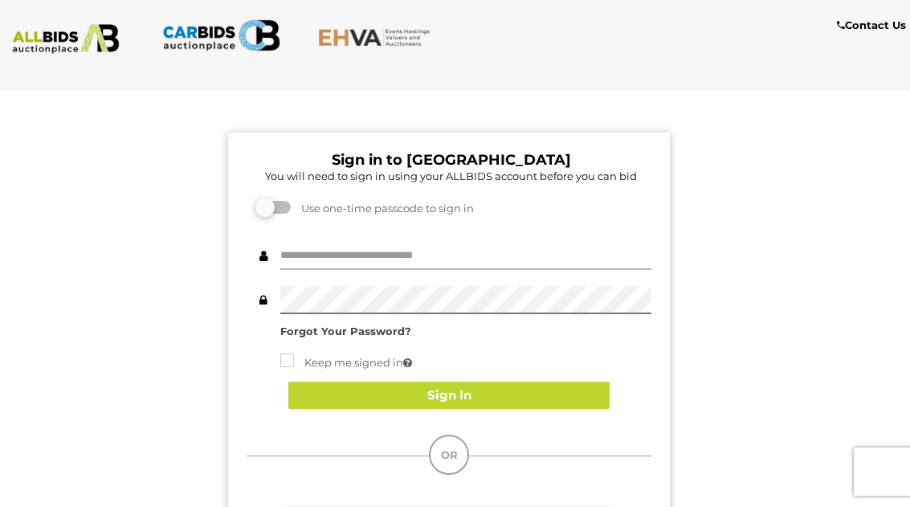
click at [519, 259] on input "text" at bounding box center [465, 256] width 371 height 28
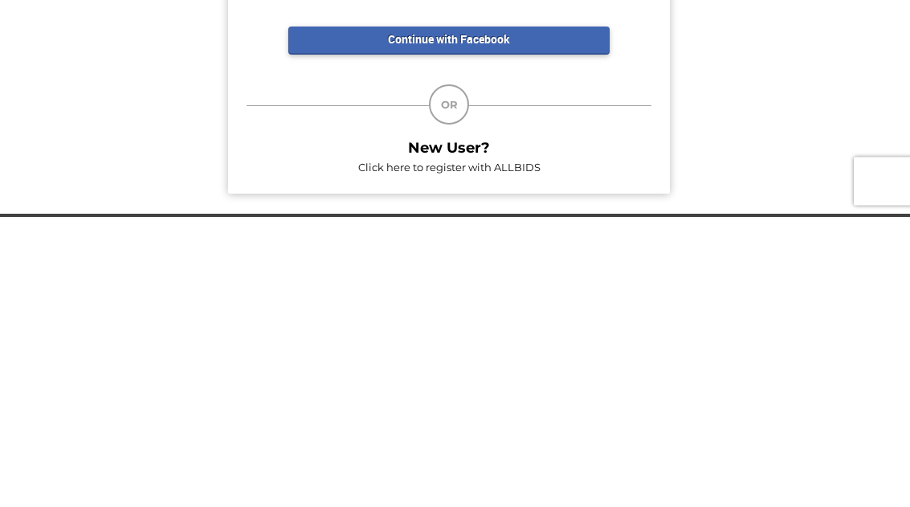
scroll to position [190, 0]
click at [521, 452] on link "Click here to register with ALLBIDS" at bounding box center [449, 458] width 182 height 13
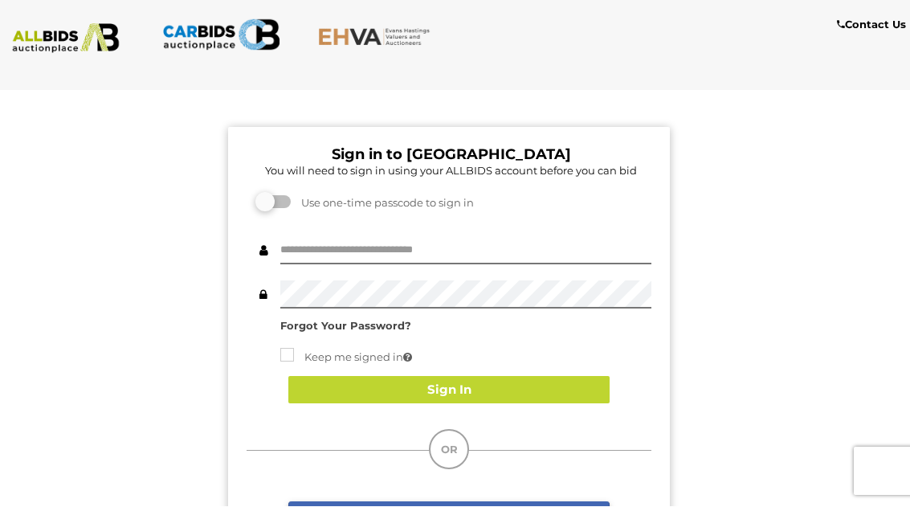
scroll to position [6, 0]
click at [463, 392] on button "Sign In" at bounding box center [448, 390] width 321 height 28
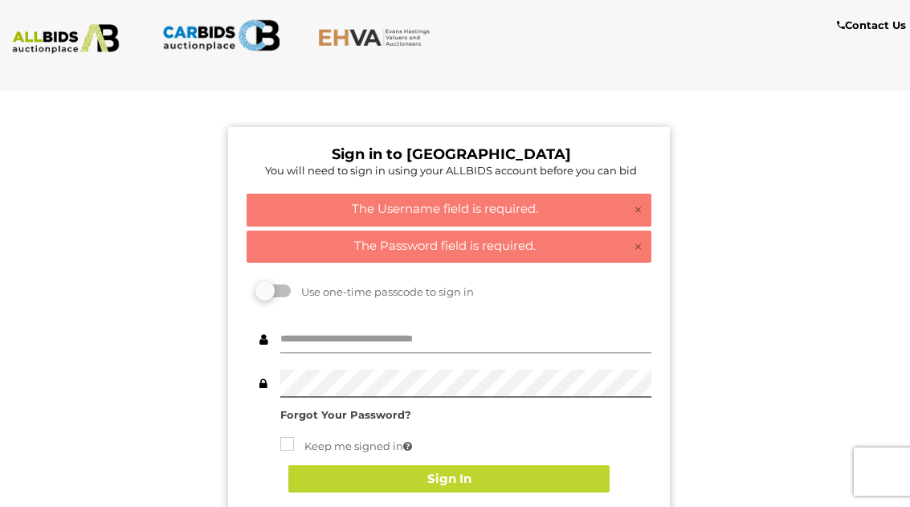
click at [487, 325] on input "text" at bounding box center [465, 339] width 371 height 28
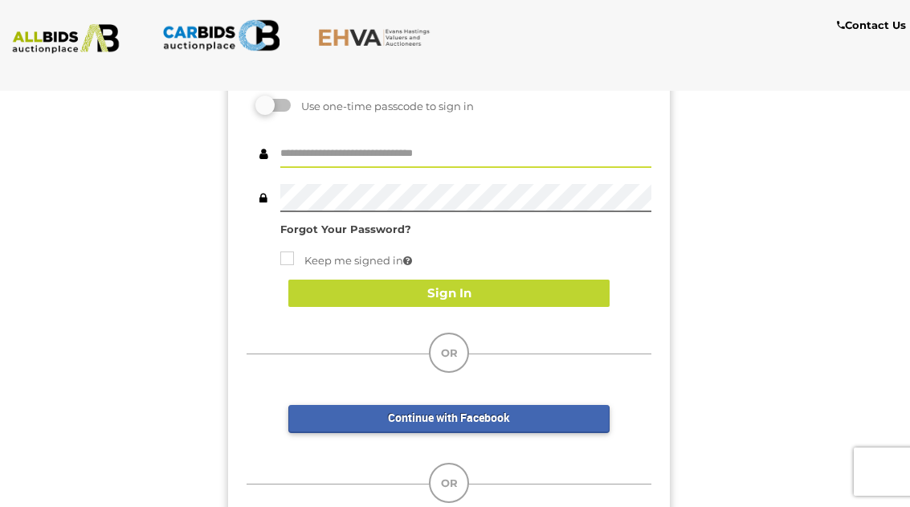
scroll to position [190, 0]
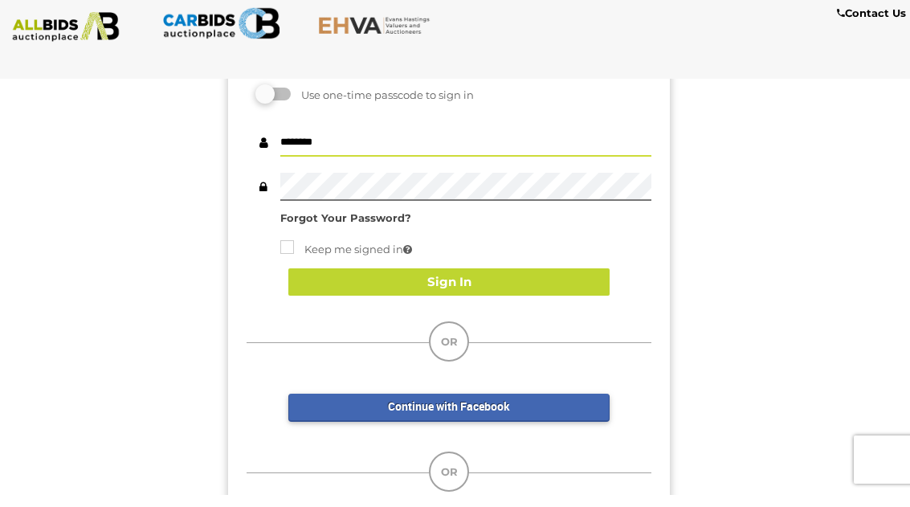
type input "********"
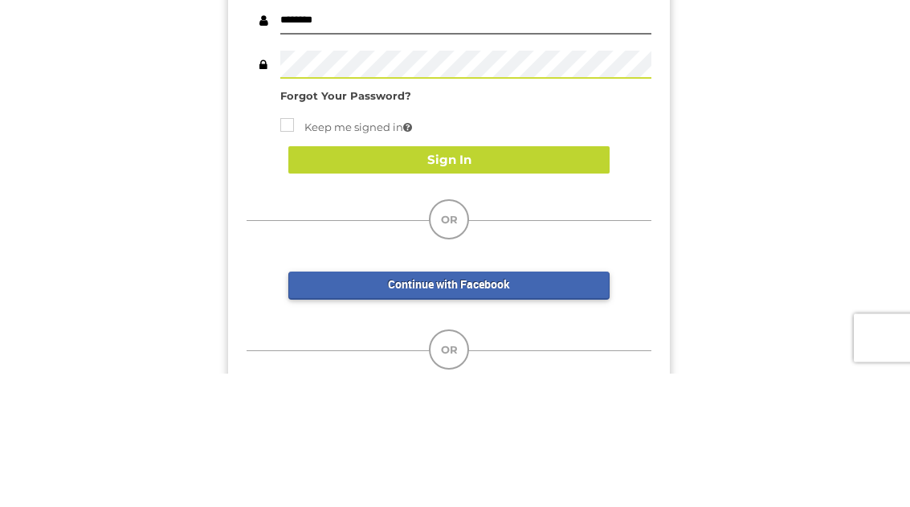
click at [484, 280] on button "Sign In" at bounding box center [448, 294] width 321 height 28
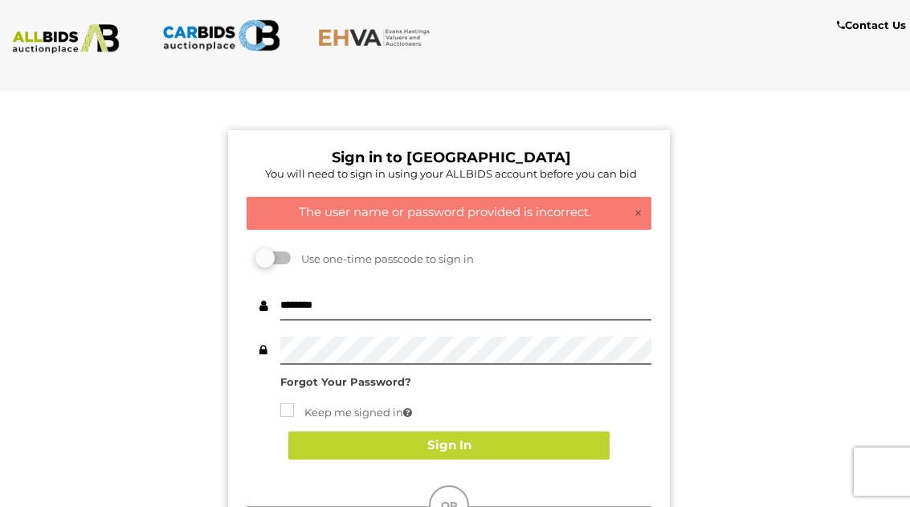
scroll to position [39, 0]
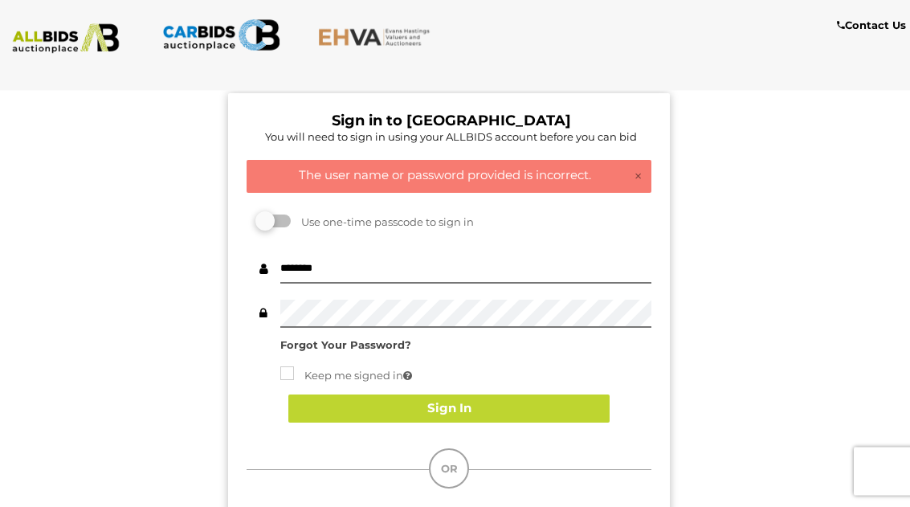
click at [375, 346] on strong "Forgot Your Password?" at bounding box center [345, 345] width 131 height 13
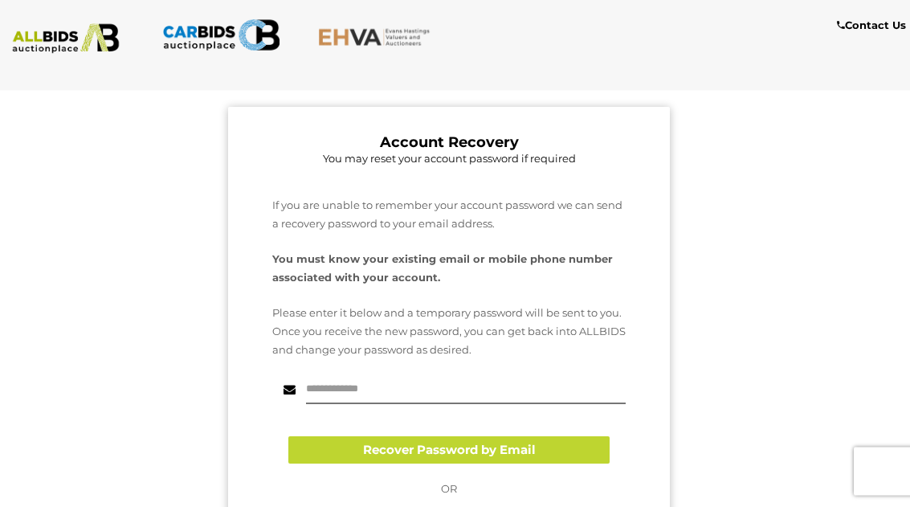
scroll to position [39, 0]
click at [456, 394] on input "text" at bounding box center [466, 390] width 320 height 28
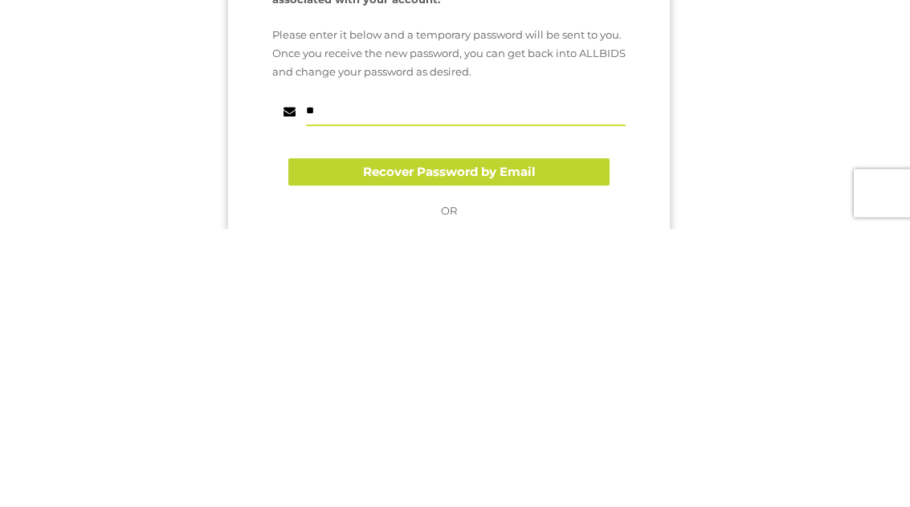
type input "*"
type input "**********"
click at [519, 437] on button "Recover Password by Email" at bounding box center [448, 451] width 321 height 28
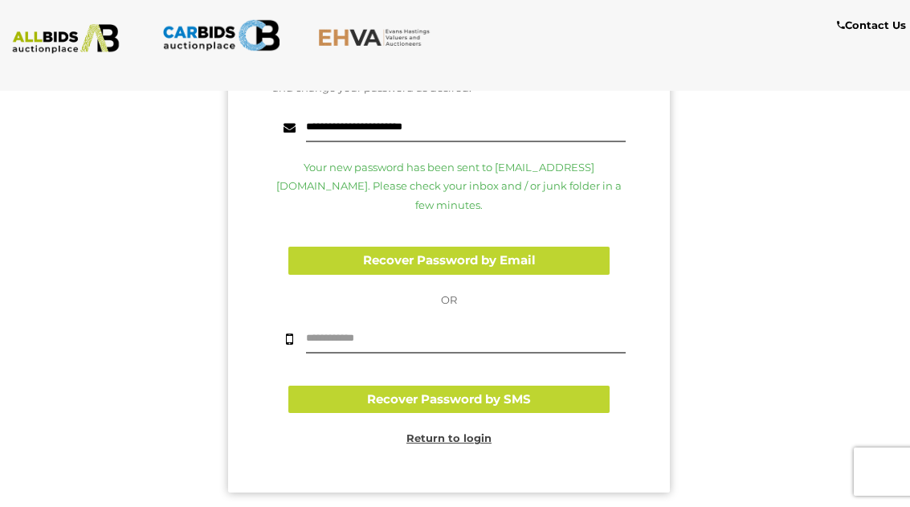
scroll to position [329, 0]
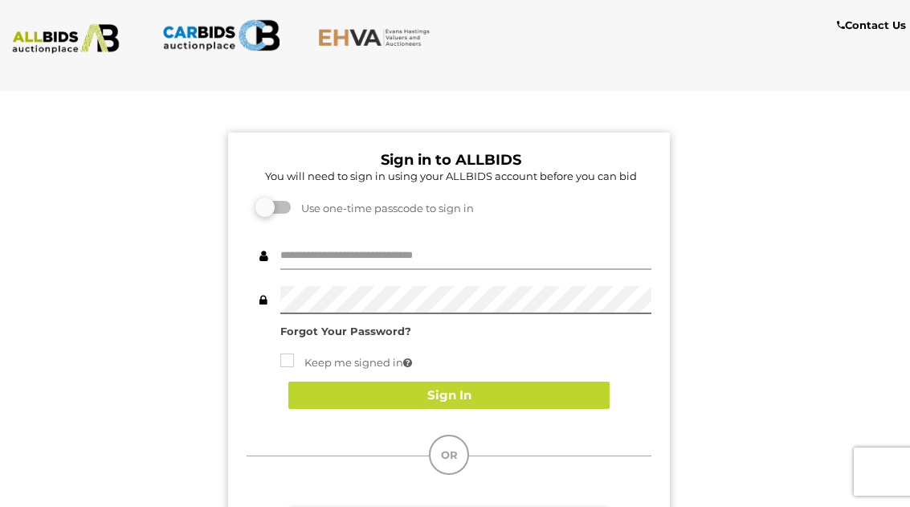
click at [489, 252] on input "text" at bounding box center [465, 256] width 371 height 28
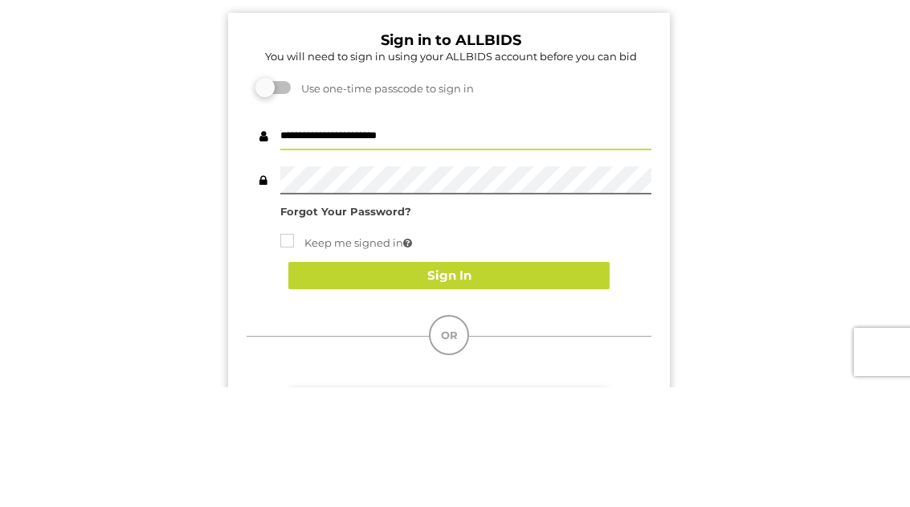
type input "**********"
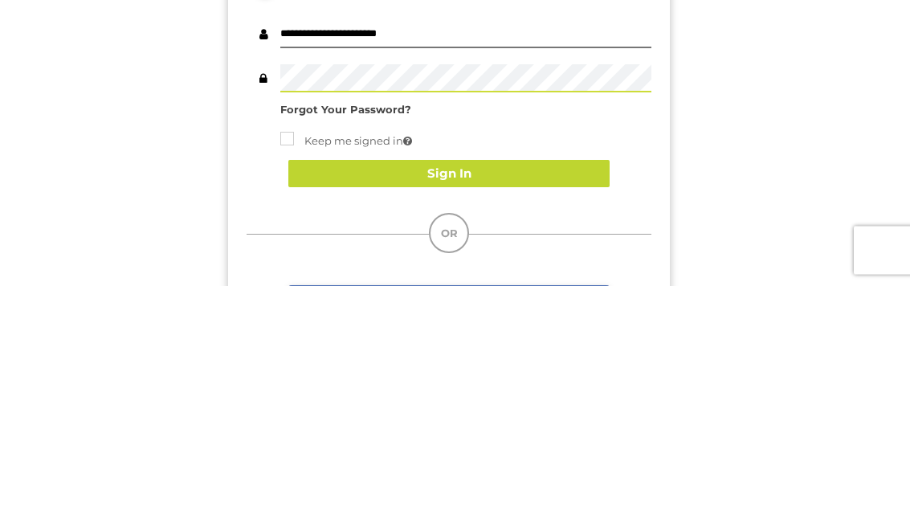
click at [492, 382] on button "Sign In" at bounding box center [448, 396] width 321 height 28
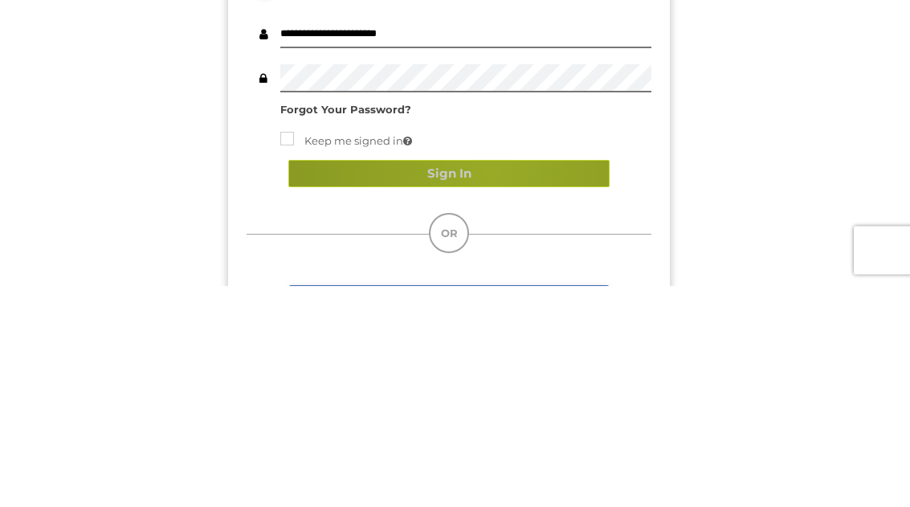
scroll to position [222, 0]
